Goal: Information Seeking & Learning: Check status

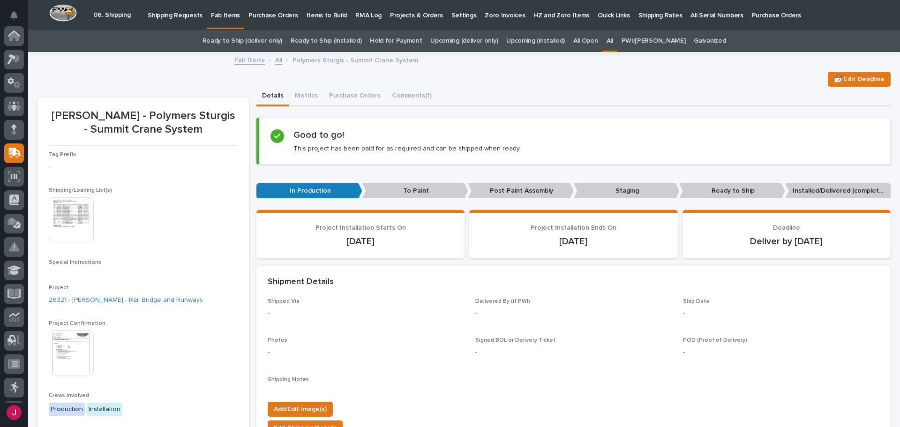
scroll to position [116, 0]
click at [169, 16] on p "Shipping Requests" at bounding box center [175, 10] width 55 height 20
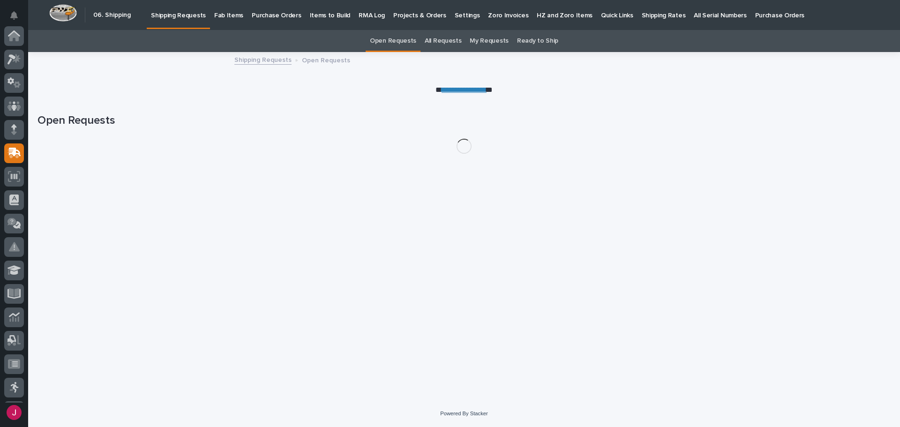
scroll to position [116, 0]
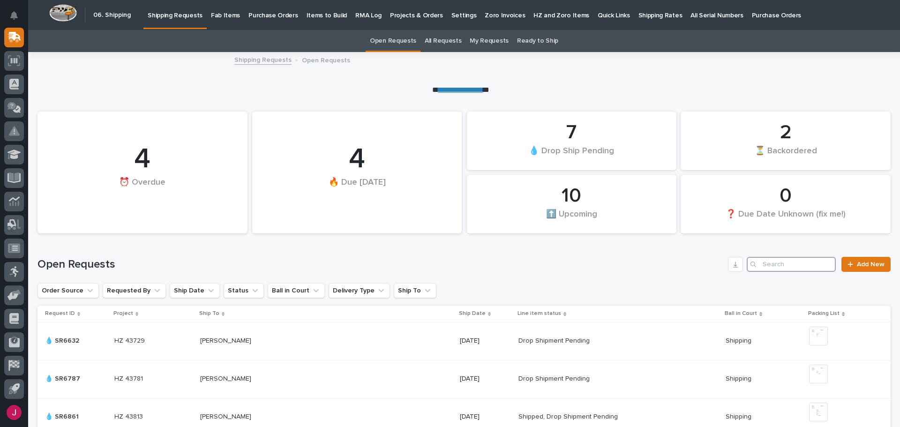
click at [757, 263] on input "Search" at bounding box center [791, 264] width 89 height 15
type input "sd"
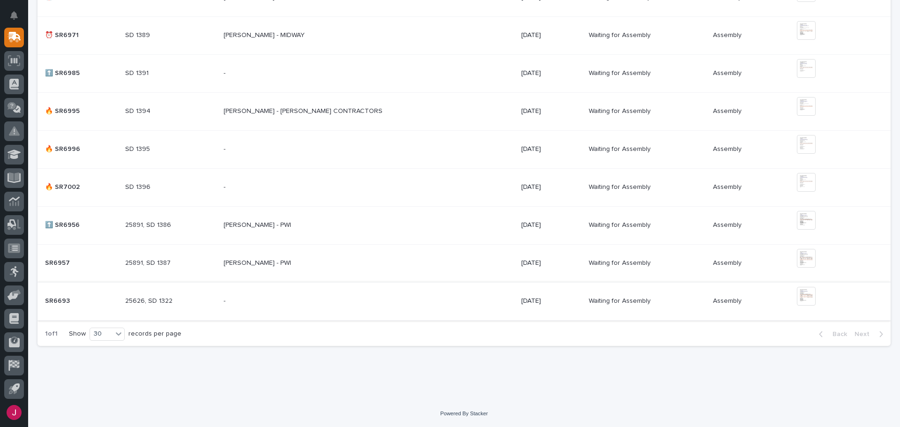
scroll to position [373, 0]
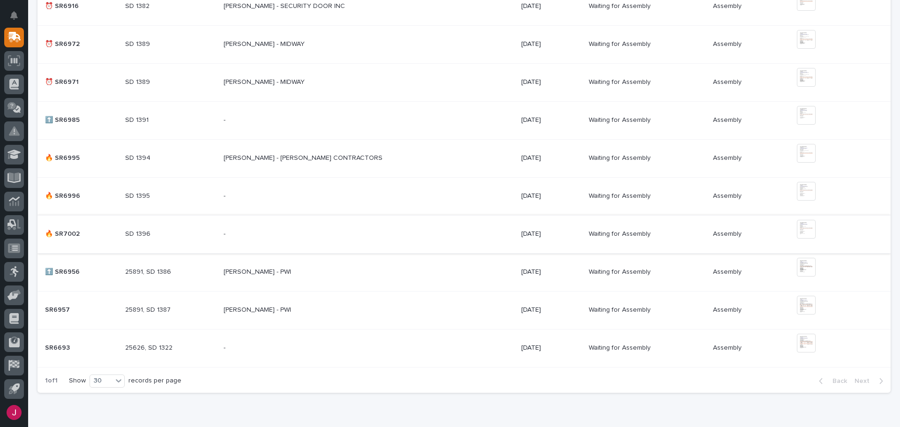
click at [798, 229] on img at bounding box center [806, 229] width 19 height 19
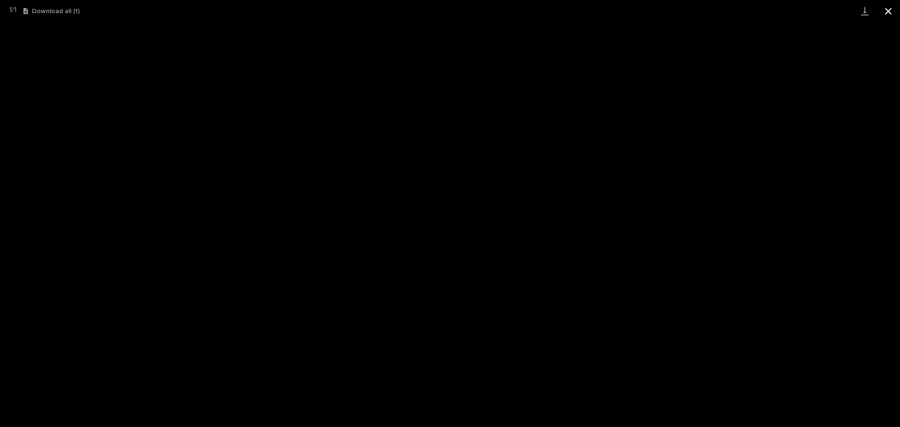
click at [882, 5] on button "Close gallery" at bounding box center [888, 11] width 23 height 22
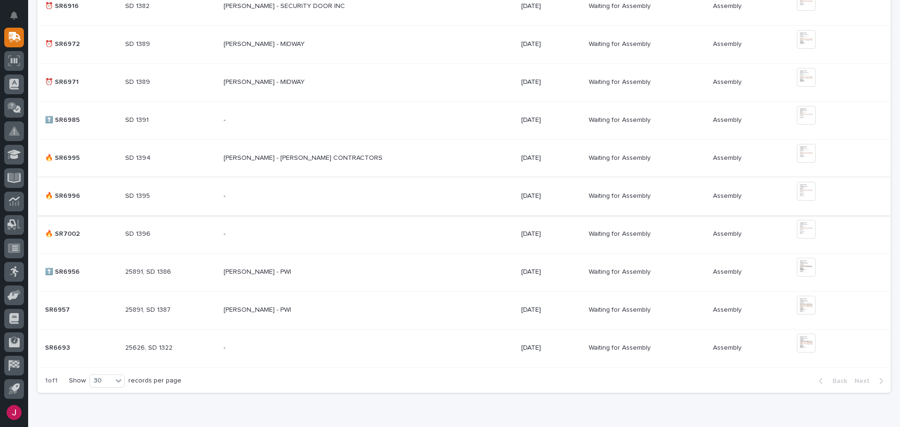
click at [797, 190] on img at bounding box center [806, 191] width 19 height 19
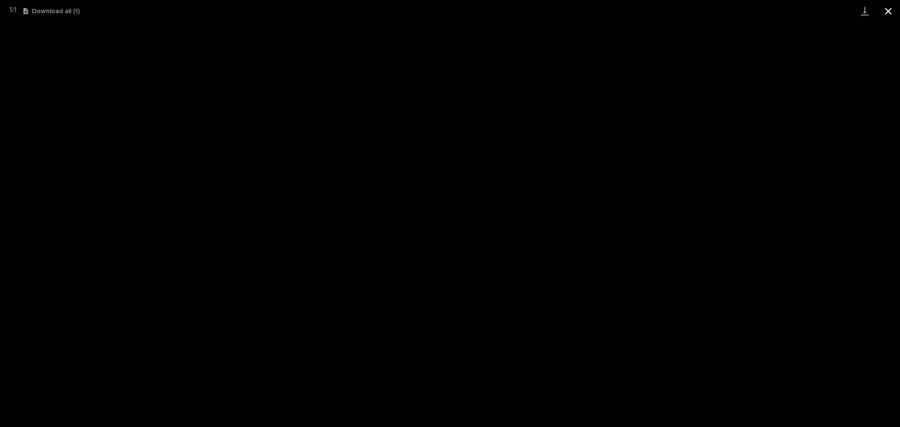
click at [889, 13] on button "Close gallery" at bounding box center [888, 11] width 23 height 22
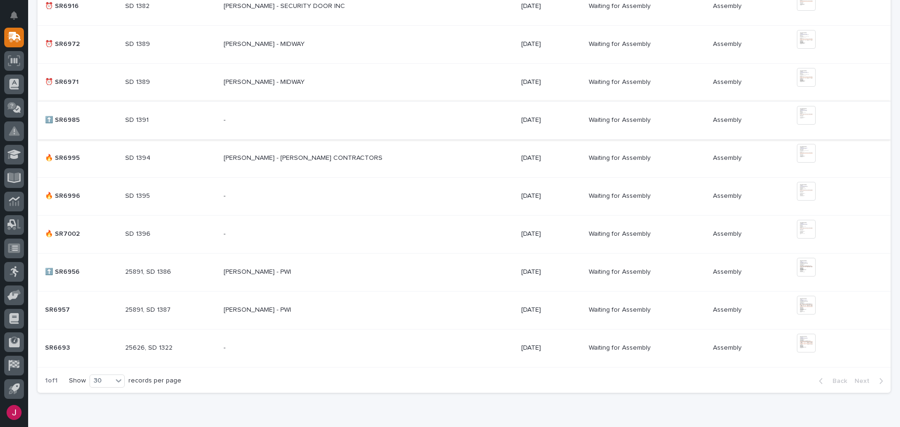
click at [798, 111] on img at bounding box center [806, 115] width 19 height 19
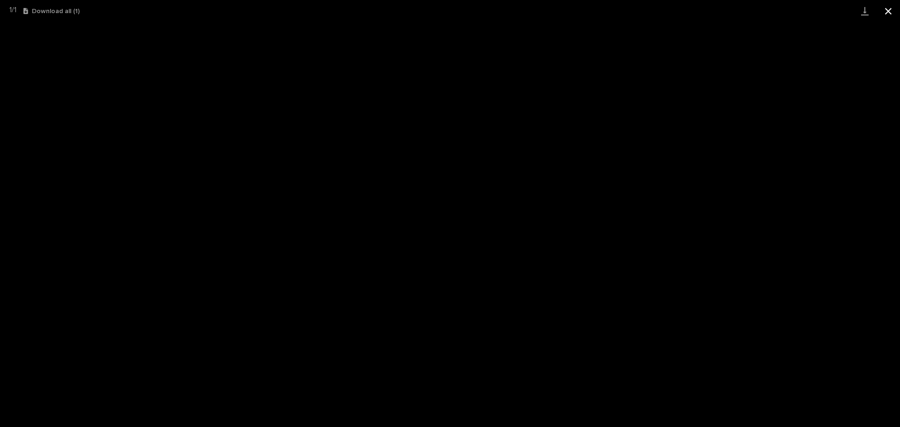
click at [888, 8] on button "Close gallery" at bounding box center [888, 11] width 23 height 22
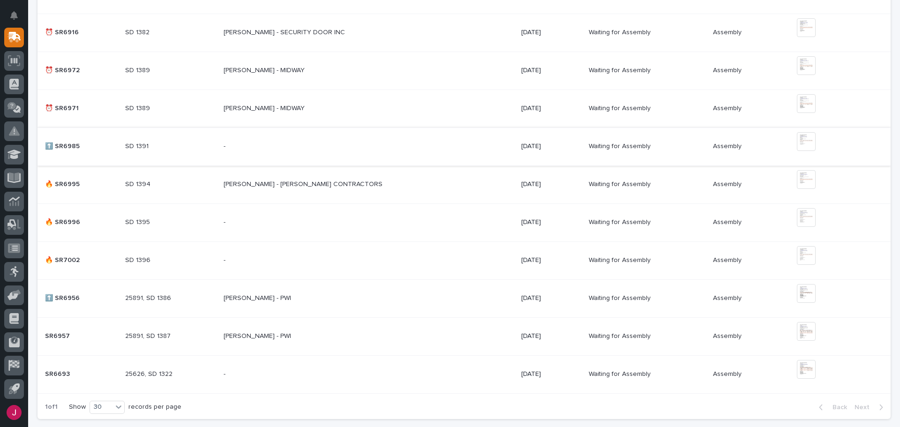
scroll to position [326, 0]
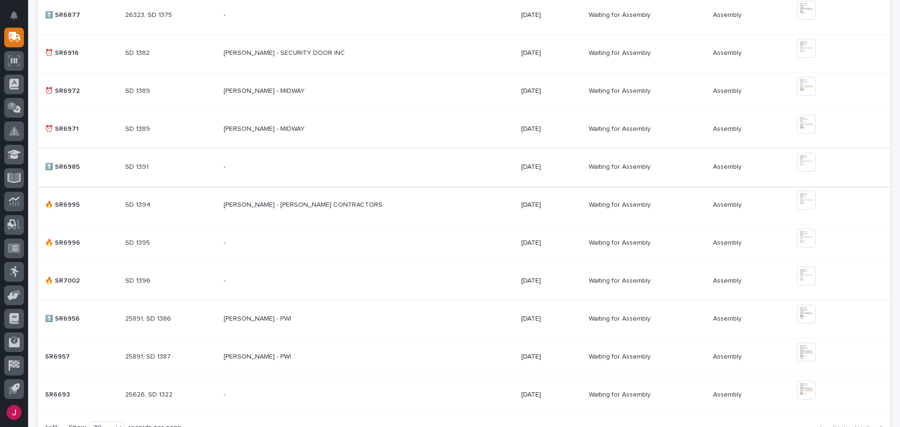
click at [797, 164] on img at bounding box center [806, 162] width 19 height 19
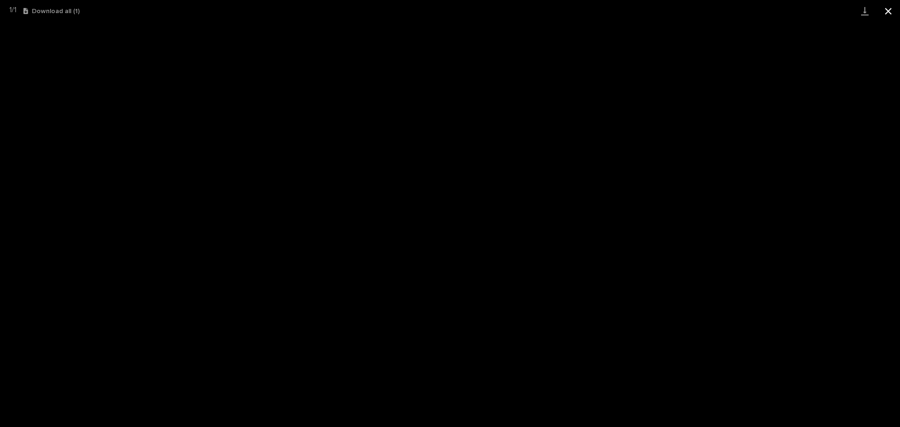
click at [887, 8] on button "Close gallery" at bounding box center [888, 11] width 23 height 22
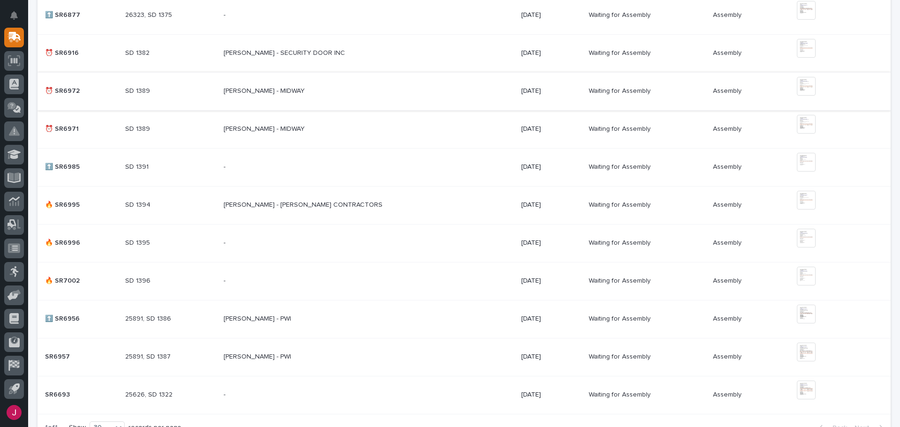
click at [797, 84] on img at bounding box center [806, 86] width 19 height 19
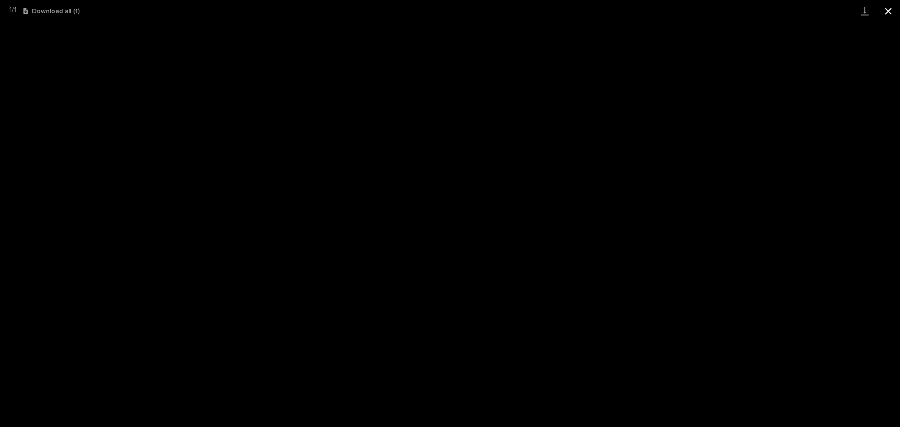
click at [892, 11] on button "Close gallery" at bounding box center [888, 11] width 23 height 22
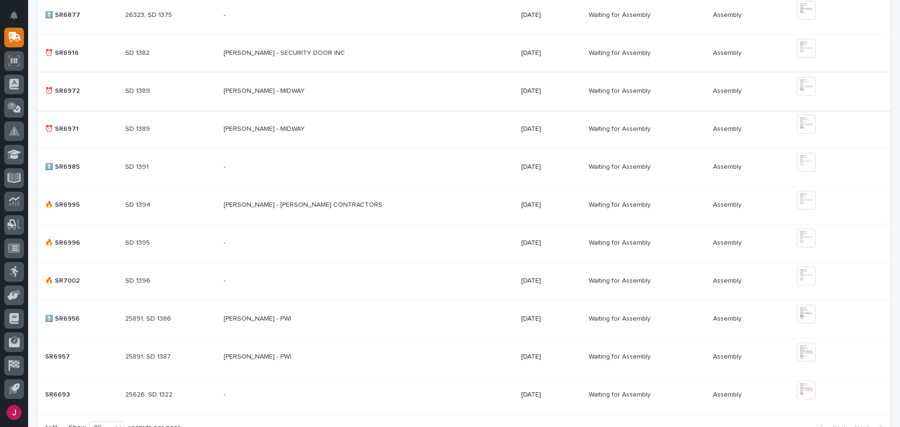
scroll to position [279, 0]
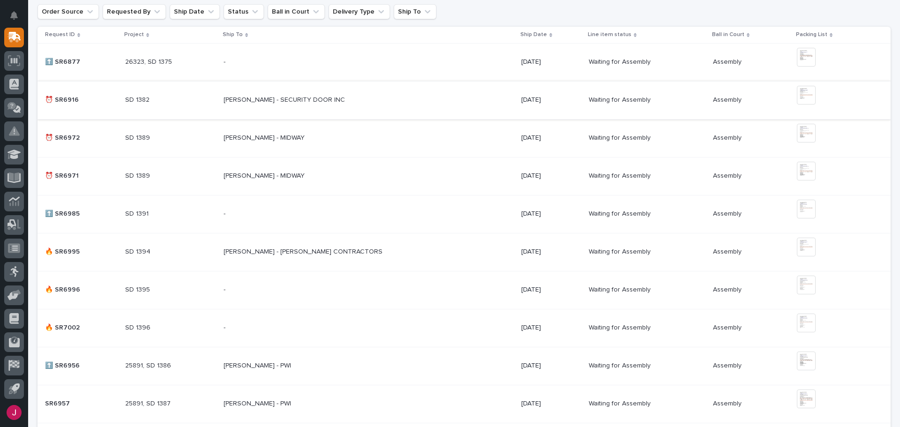
click at [797, 90] on img at bounding box center [806, 95] width 19 height 19
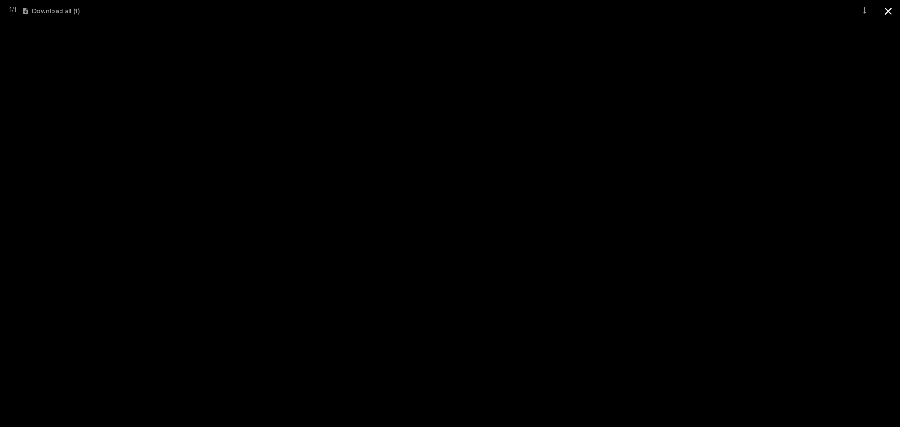
click at [889, 9] on button "Close gallery" at bounding box center [888, 11] width 23 height 22
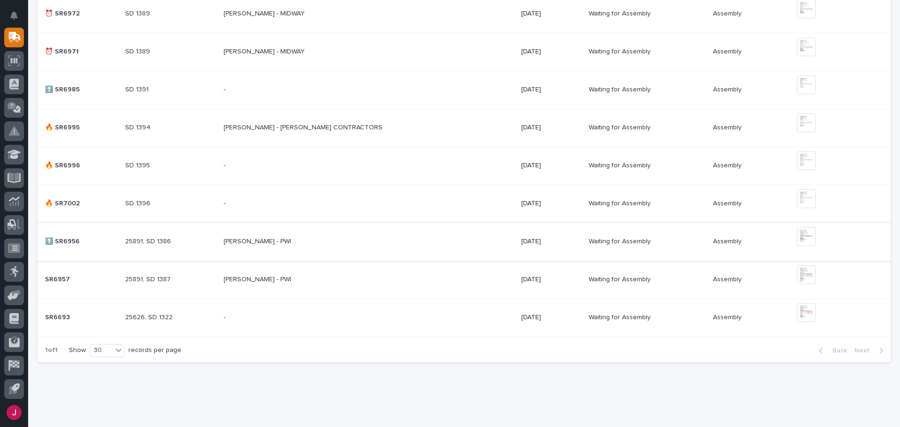
scroll to position [420, 0]
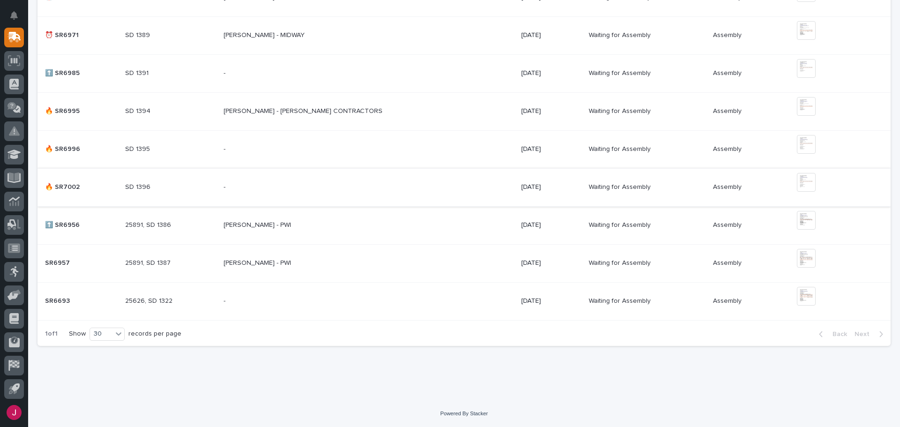
click at [797, 183] on img at bounding box center [806, 182] width 19 height 19
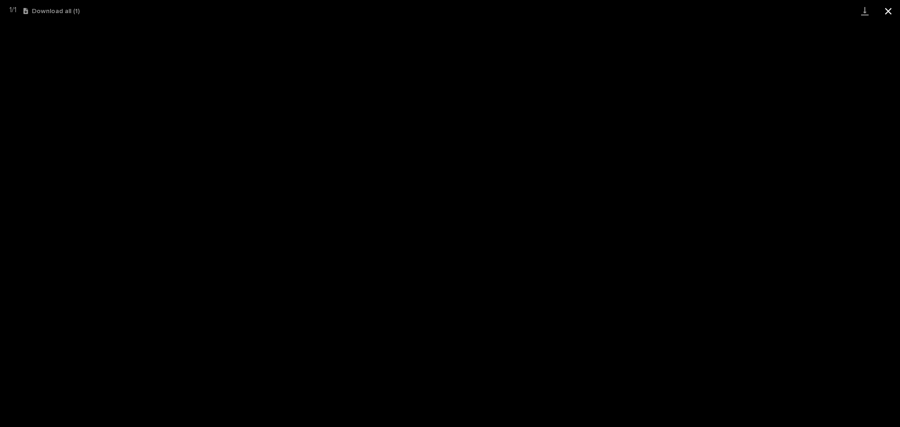
click at [890, 11] on button "Close gallery" at bounding box center [888, 11] width 23 height 22
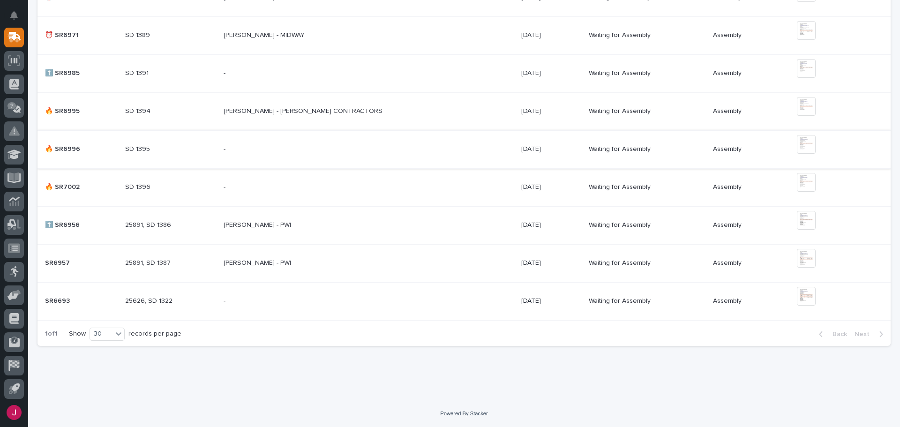
click at [797, 143] on img at bounding box center [806, 144] width 19 height 19
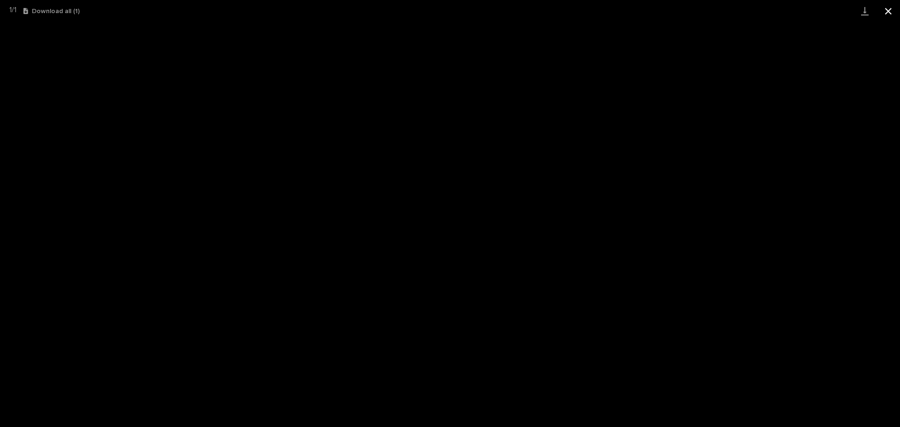
click at [889, 8] on button "Close gallery" at bounding box center [888, 11] width 23 height 22
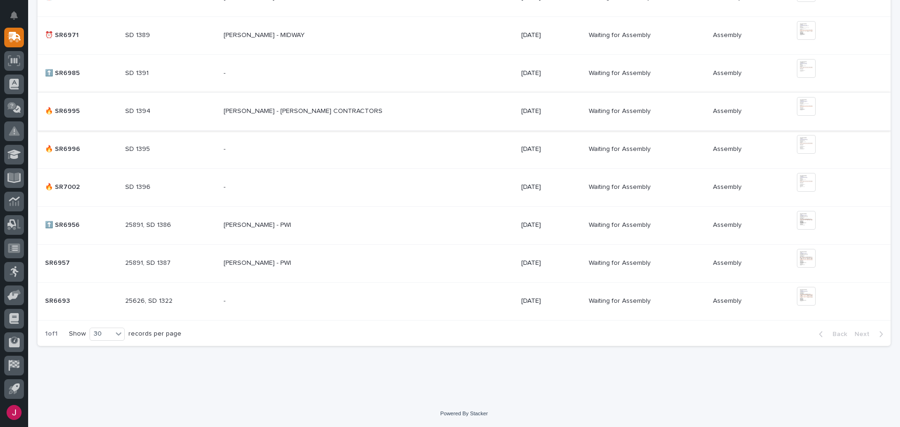
click at [800, 105] on img at bounding box center [806, 106] width 19 height 19
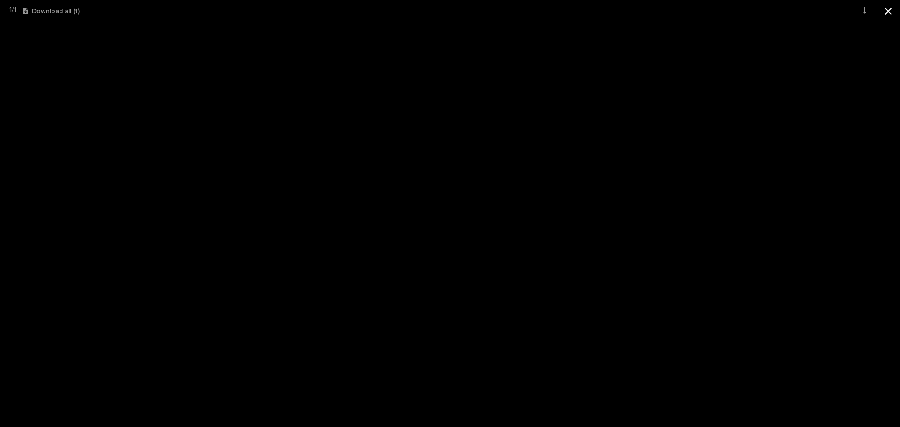
click at [888, 8] on button "Close gallery" at bounding box center [888, 11] width 23 height 22
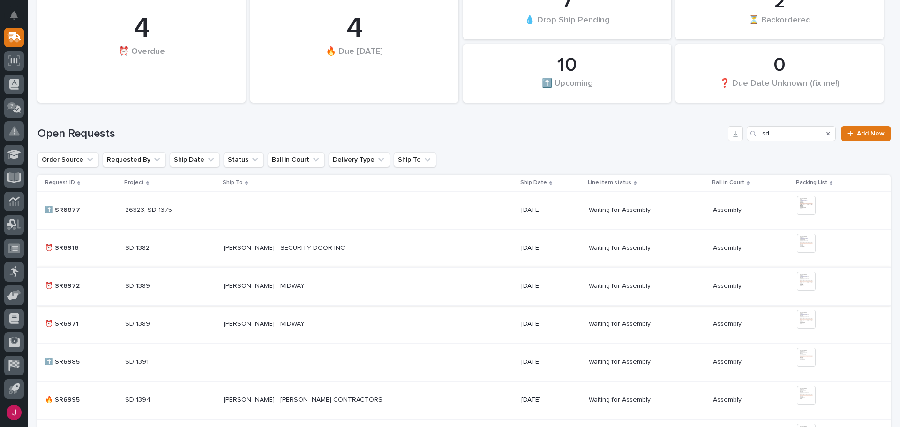
scroll to position [0, 0]
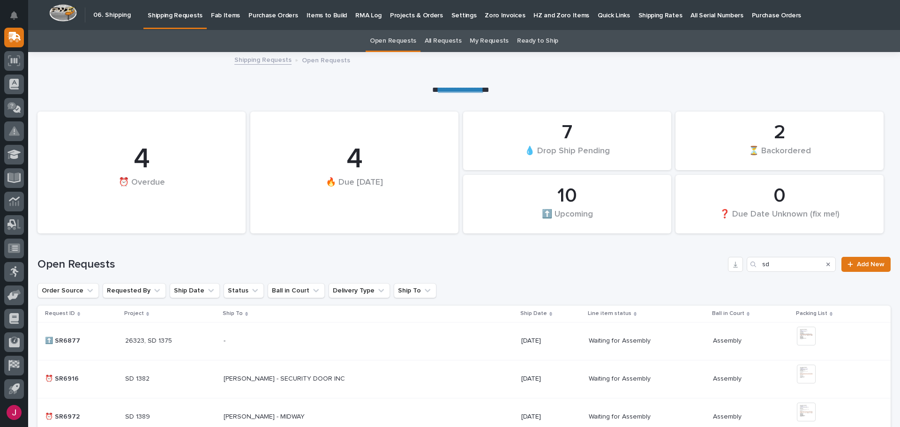
click at [226, 12] on p "Fab Items" at bounding box center [225, 10] width 29 height 20
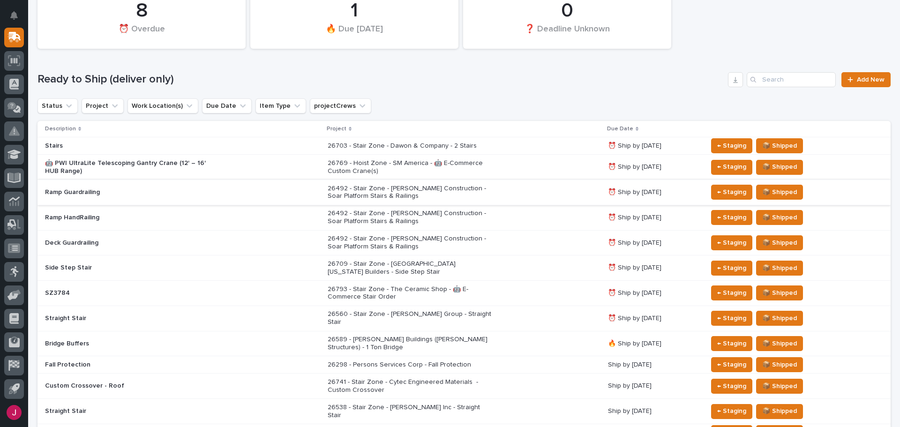
scroll to position [94, 0]
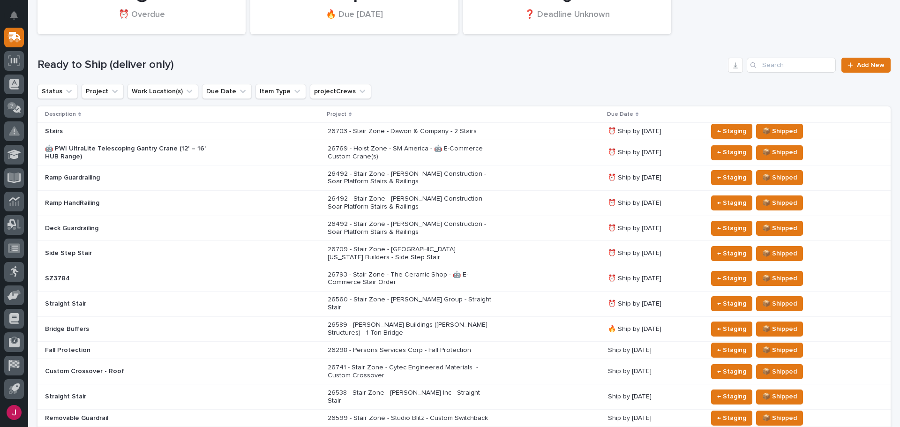
click at [413, 173] on p "26492 - Stair Zone - [PERSON_NAME] Construction - Soar Platform Stairs & Railin…" at bounding box center [410, 178] width 164 height 16
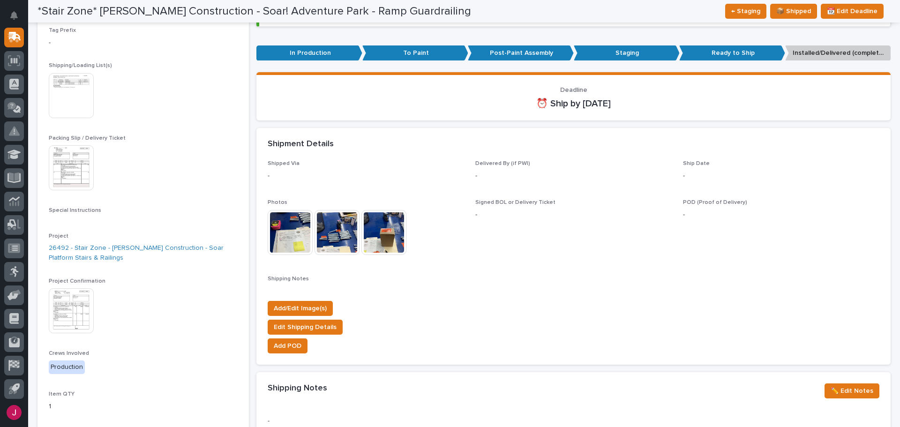
scroll to position [128, 0]
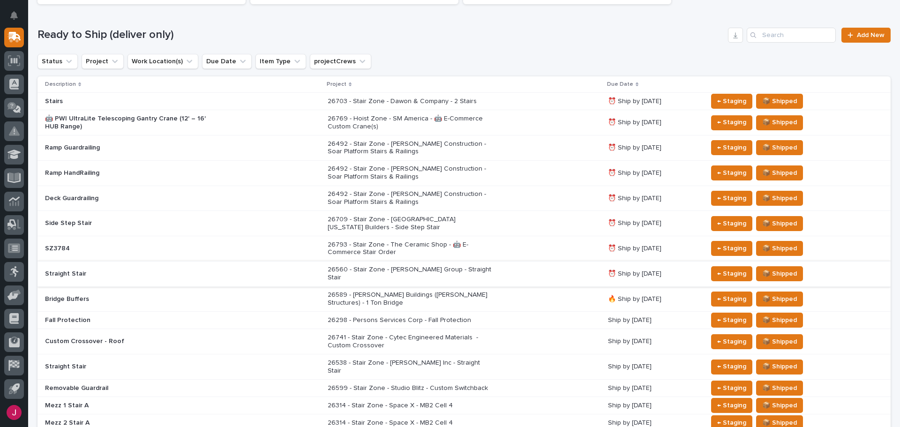
scroll to position [171, 0]
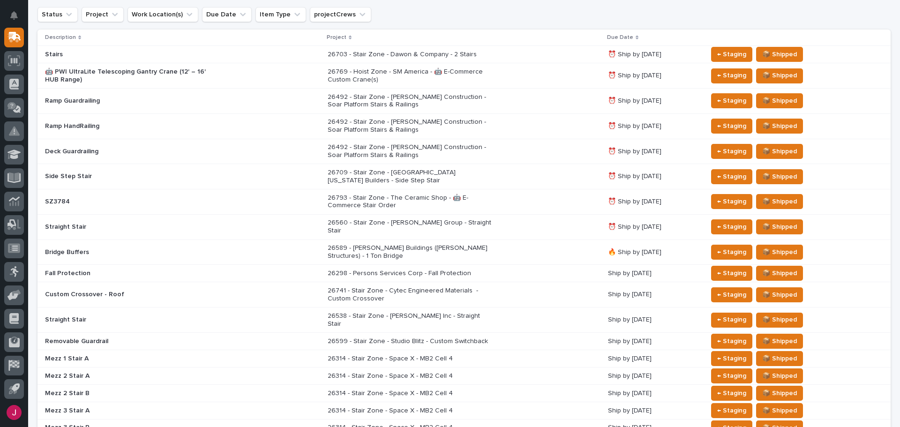
click at [407, 221] on p "26560 - Stair Zone - [PERSON_NAME] Group - Straight Stair" at bounding box center [410, 227] width 164 height 16
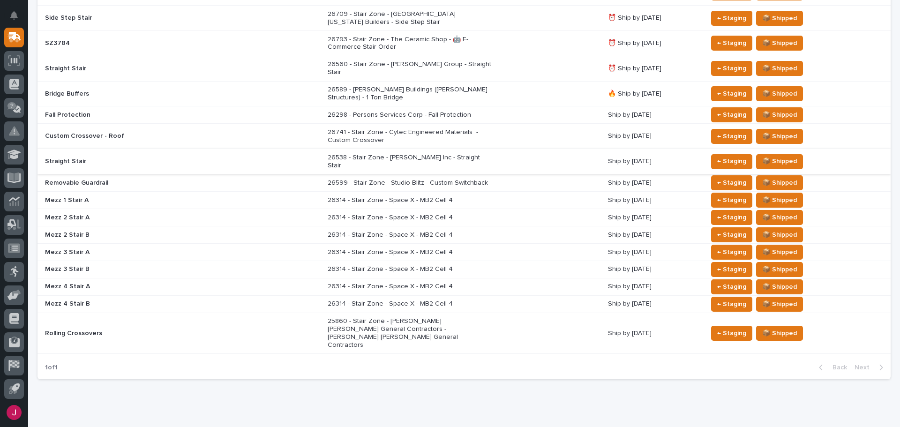
scroll to position [331, 0]
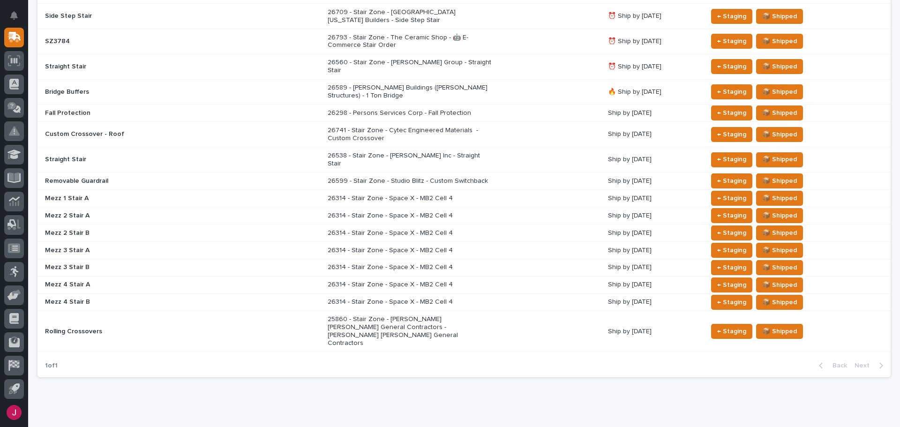
click at [407, 316] on p "25860 - Stair Zone - [PERSON_NAME] [PERSON_NAME] General Contractors - [PERSON_…" at bounding box center [410, 331] width 164 height 31
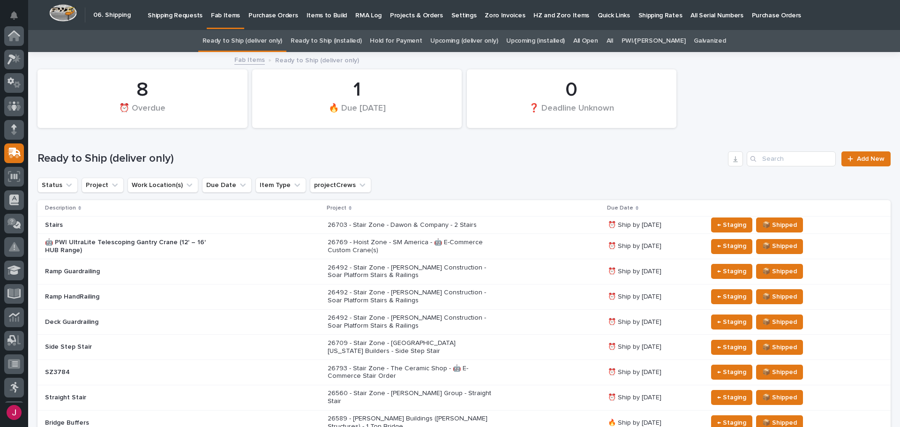
scroll to position [30, 0]
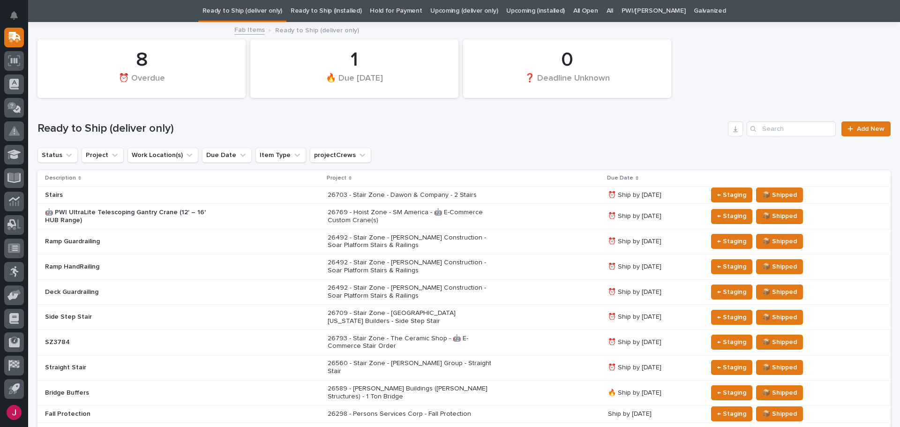
click at [388, 211] on p "26769 - Hoist Zone - SM America - 🤖 E-Commerce Custom Crane(s)" at bounding box center [410, 217] width 164 height 16
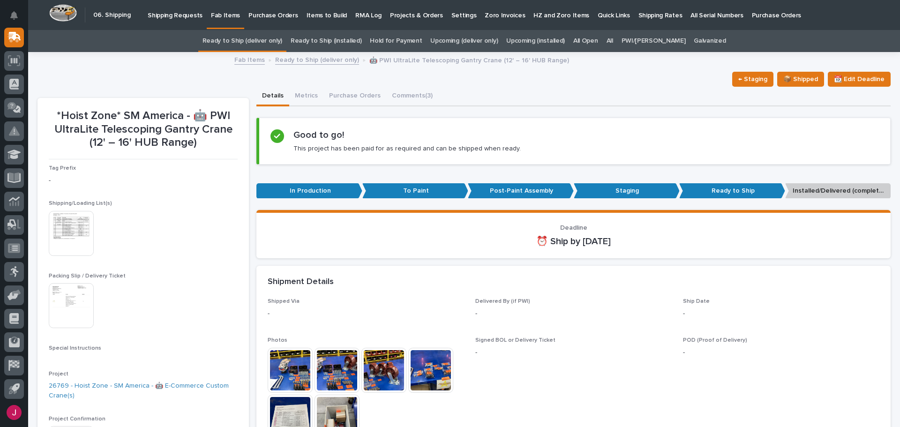
click at [82, 227] on img at bounding box center [71, 233] width 45 height 45
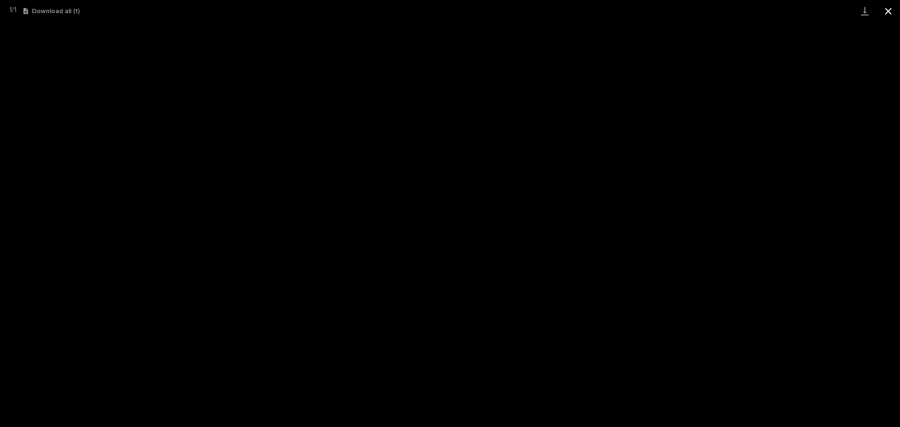
click at [888, 9] on button "Close gallery" at bounding box center [888, 11] width 23 height 22
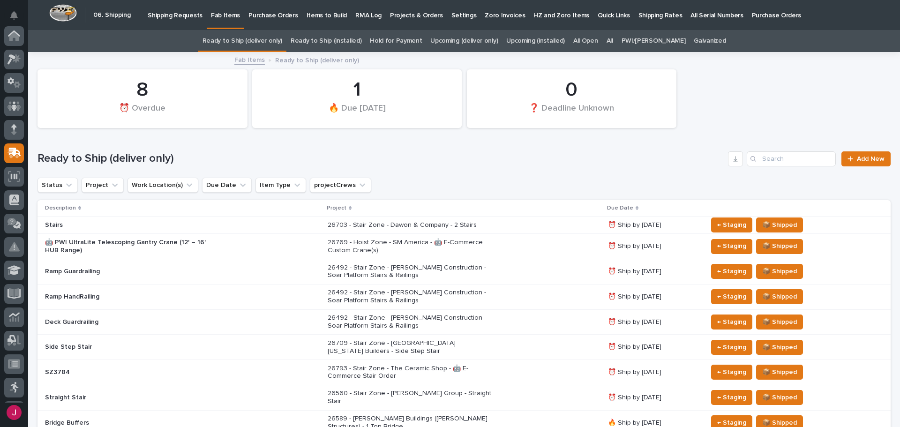
scroll to position [30, 0]
